Goal: Task Accomplishment & Management: Use online tool/utility

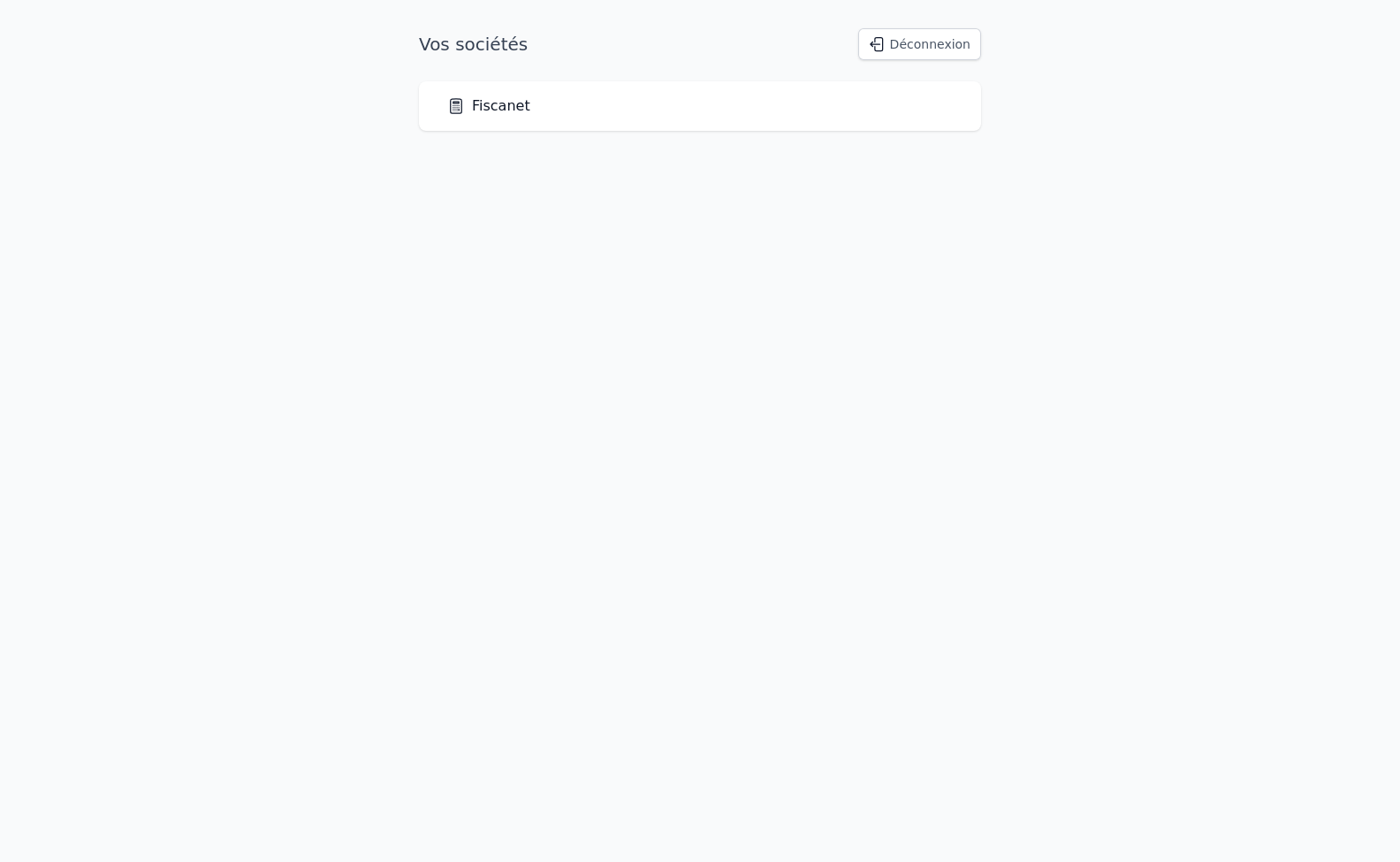
click at [496, 112] on link "Fiscanet" at bounding box center [488, 106] width 83 height 21
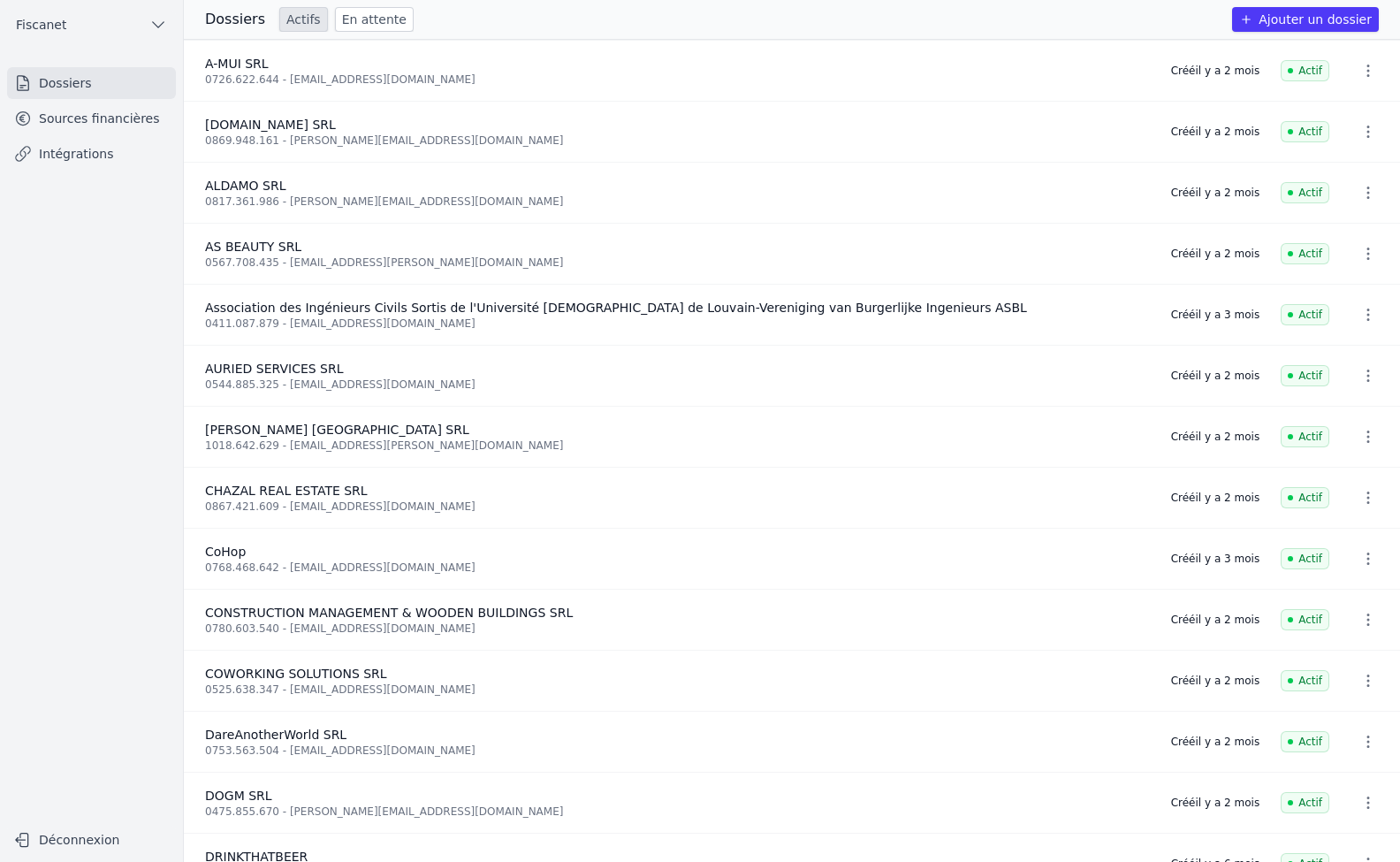
click at [61, 151] on link "Intégrations" at bounding box center [91, 153] width 169 height 32
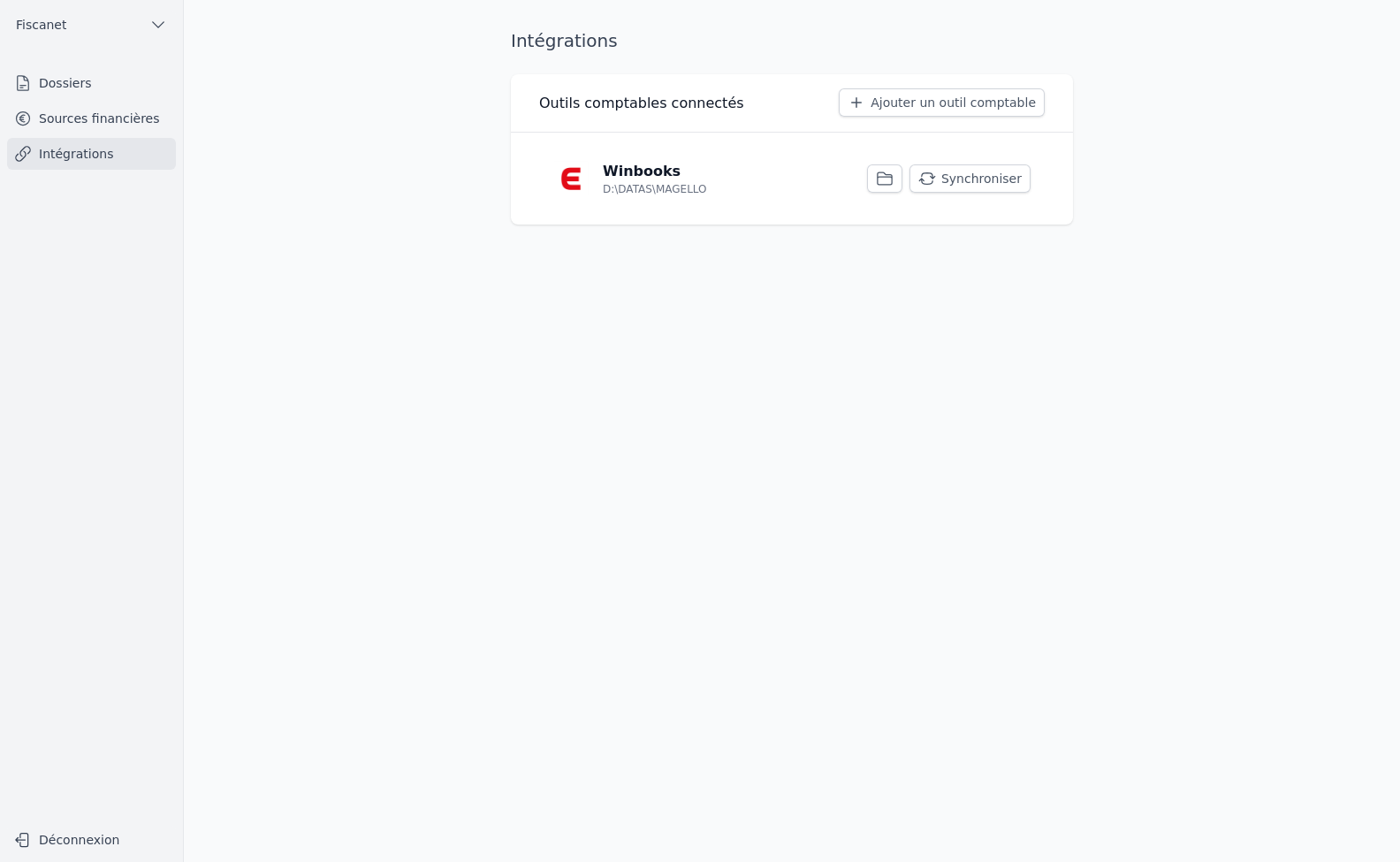
click at [967, 178] on button "Synchroniser" at bounding box center [969, 177] width 121 height 28
